Goal: Navigation & Orientation: Find specific page/section

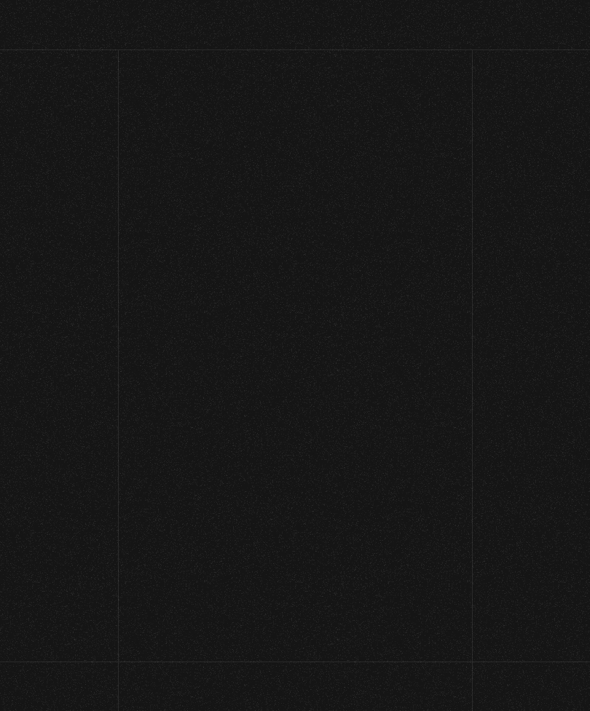
scroll to position [2133, 0]
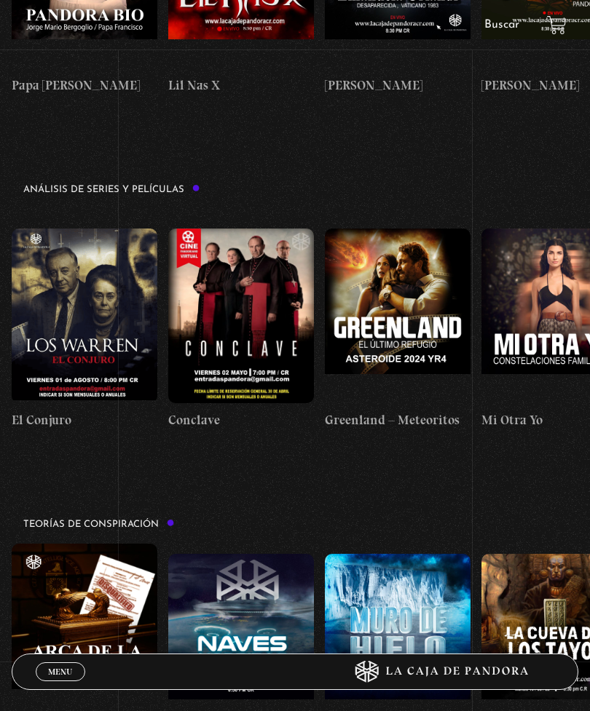
click at [66, 679] on link "Menu Cerrar" at bounding box center [60, 671] width 49 height 19
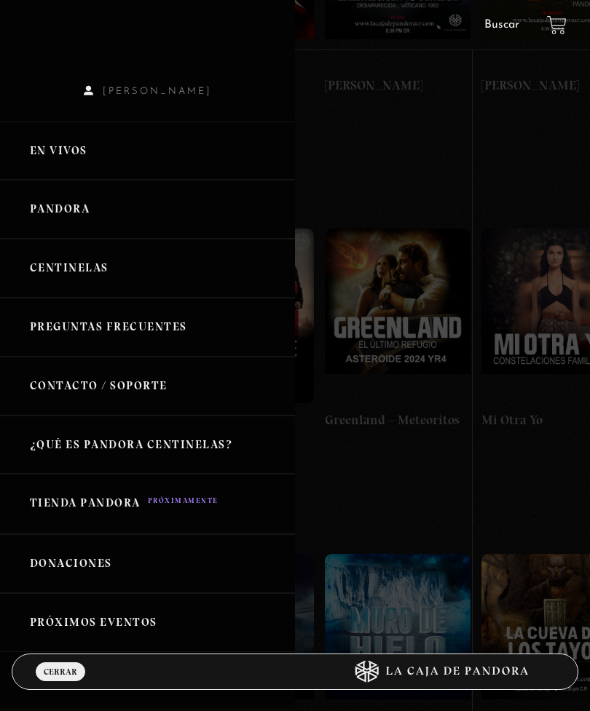
click at [110, 164] on link "En vivos" at bounding box center [147, 151] width 295 height 59
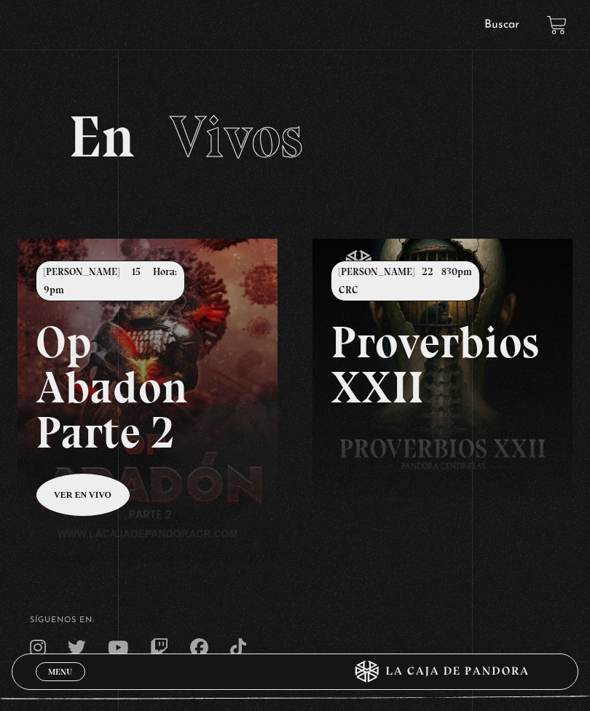
click at [60, 675] on span "Menu" at bounding box center [60, 671] width 24 height 9
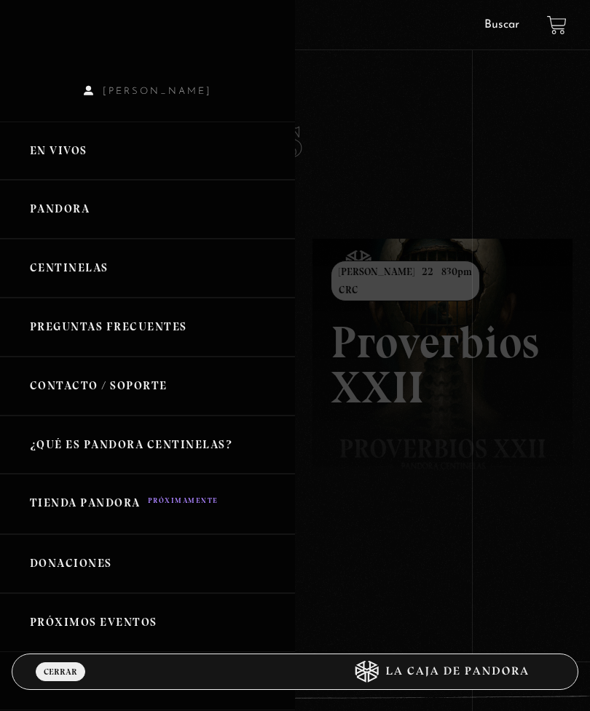
click at [122, 272] on link "Centinelas" at bounding box center [147, 268] width 295 height 59
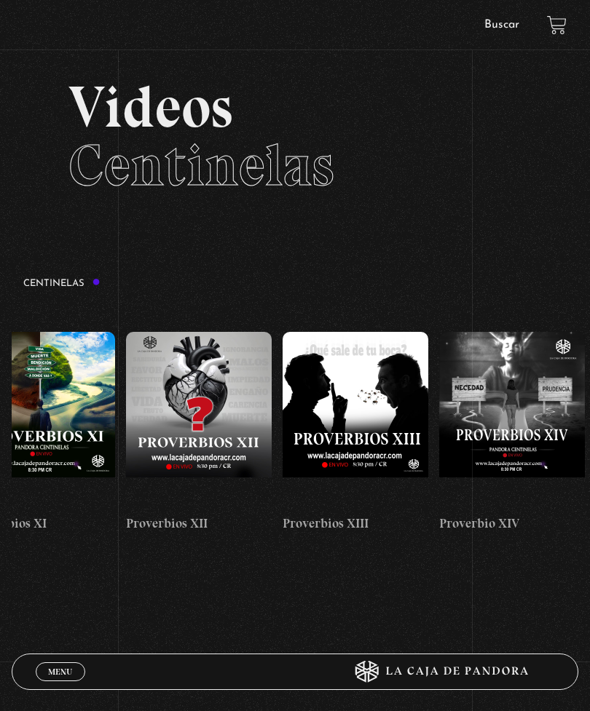
scroll to position [0, 2087]
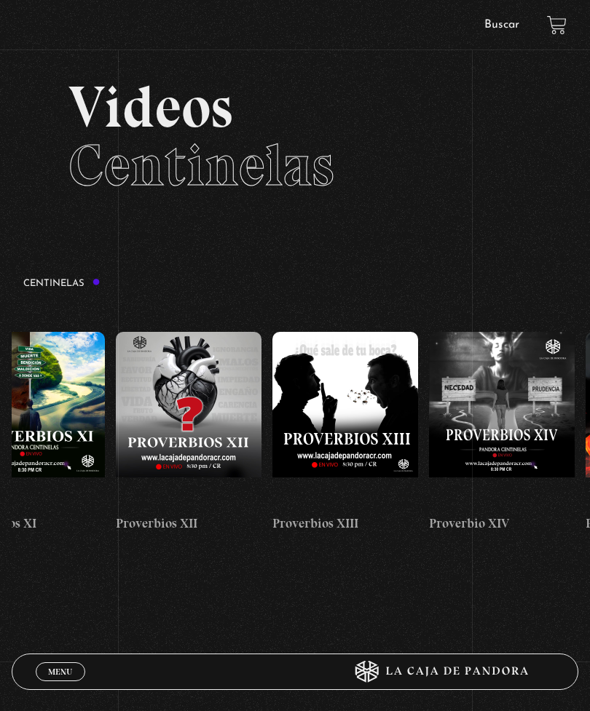
click at [53, 662] on link "Menu Cerrar" at bounding box center [60, 671] width 49 height 19
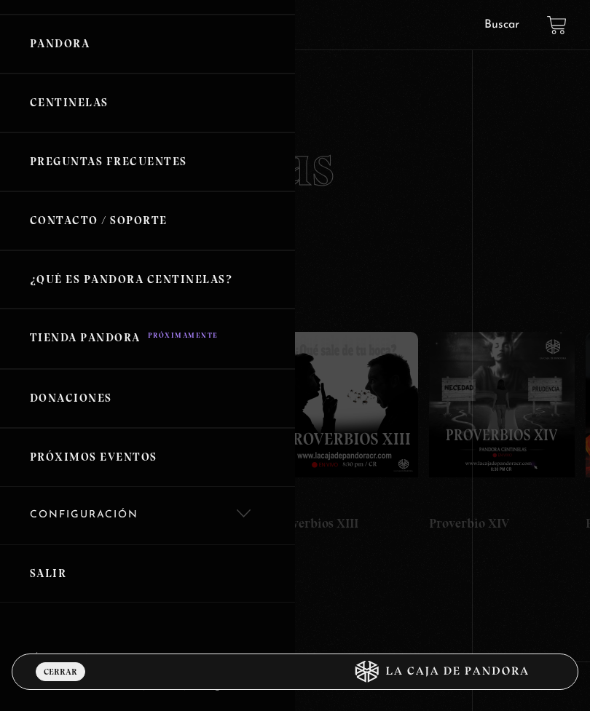
scroll to position [164, 0]
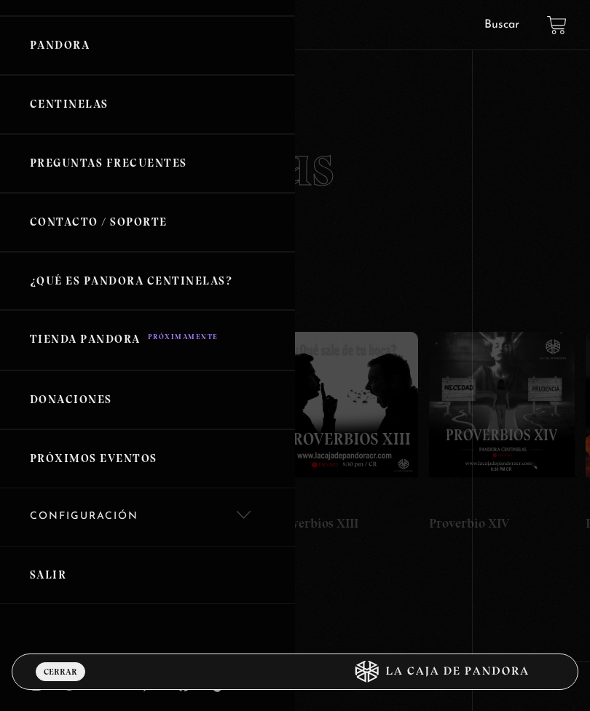
click at [44, 570] on link "Salir" at bounding box center [147, 575] width 295 height 59
